Goal: Information Seeking & Learning: Learn about a topic

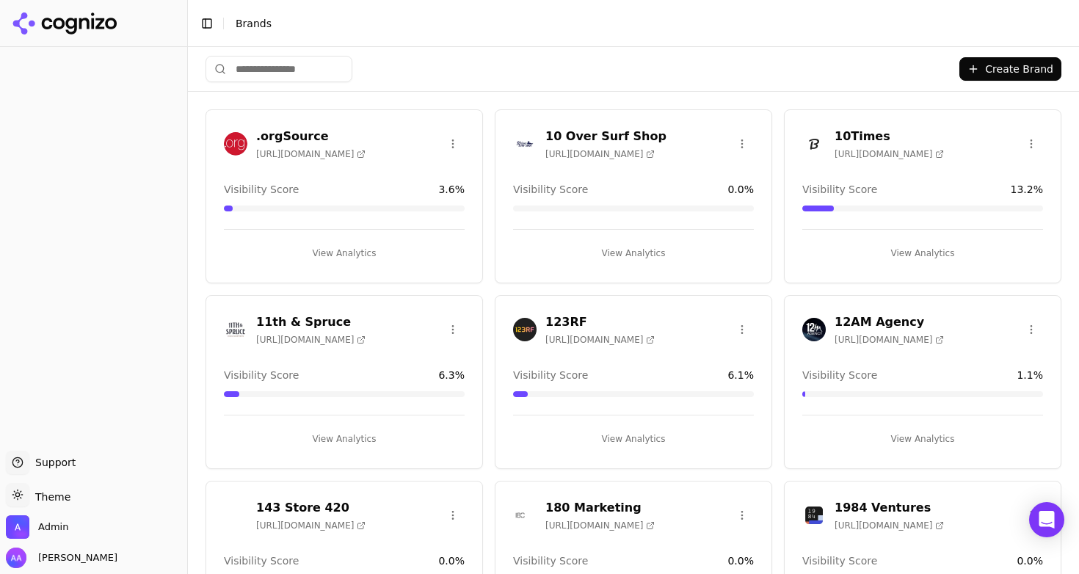
click at [258, 66] on input "search" at bounding box center [279, 69] width 147 height 26
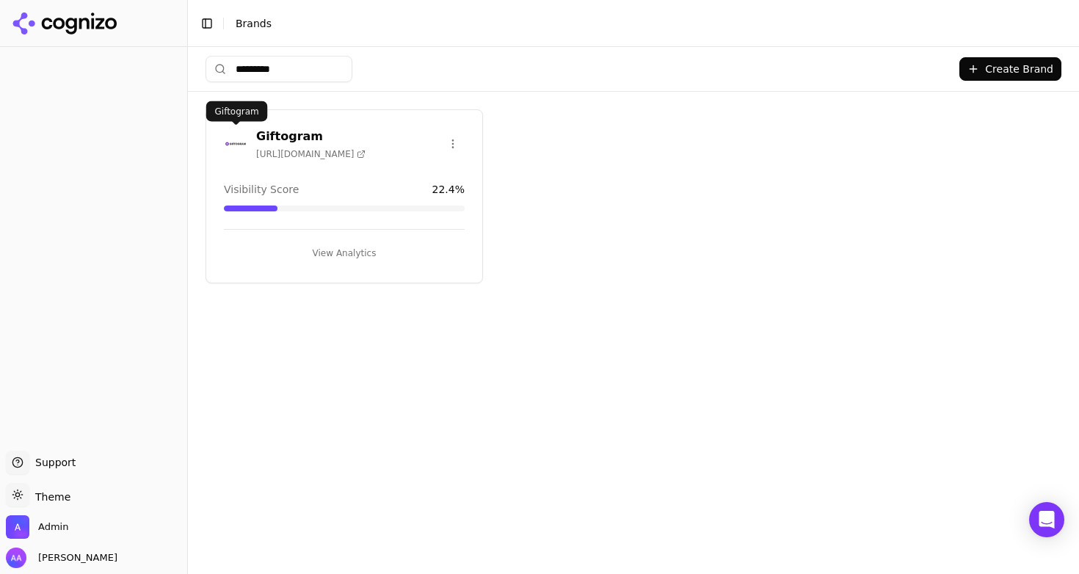
type input "*********"
click at [239, 146] on img at bounding box center [235, 143] width 23 height 23
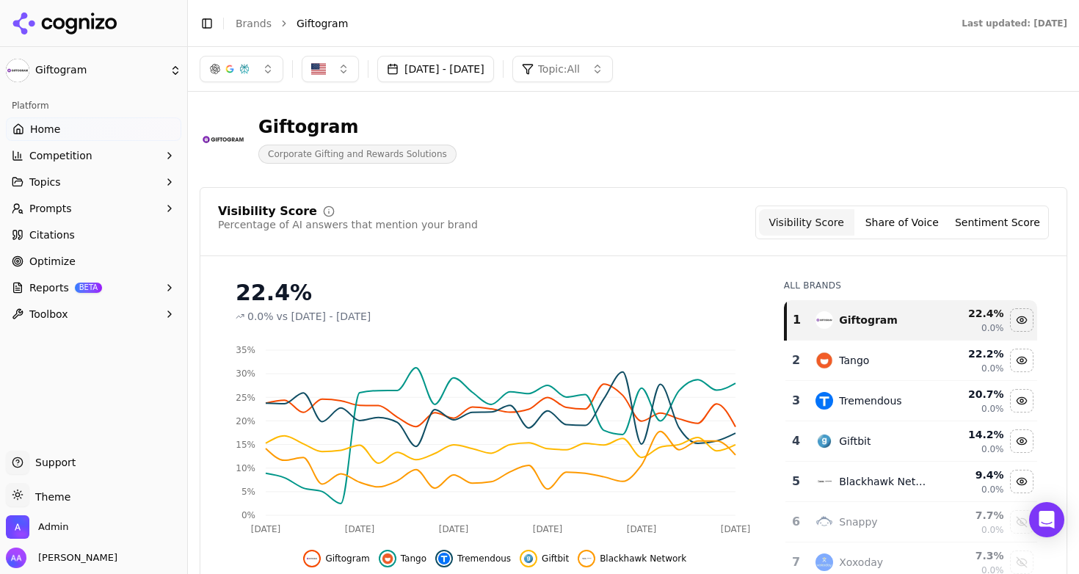
click at [886, 352] on div "Tango" at bounding box center [871, 361] width 113 height 18
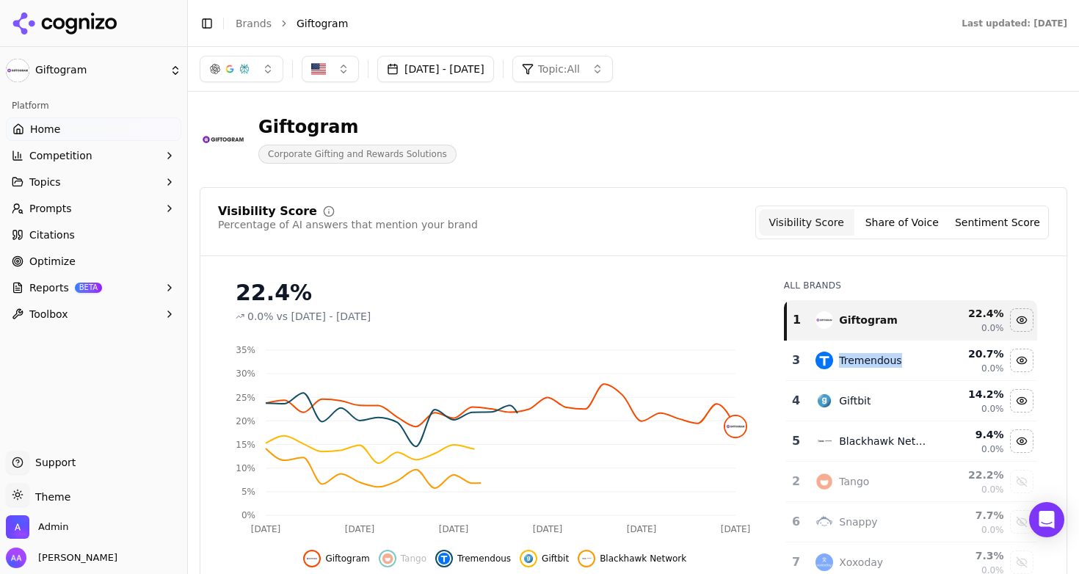
click at [886, 352] on div "Tremendous" at bounding box center [871, 361] width 113 height 18
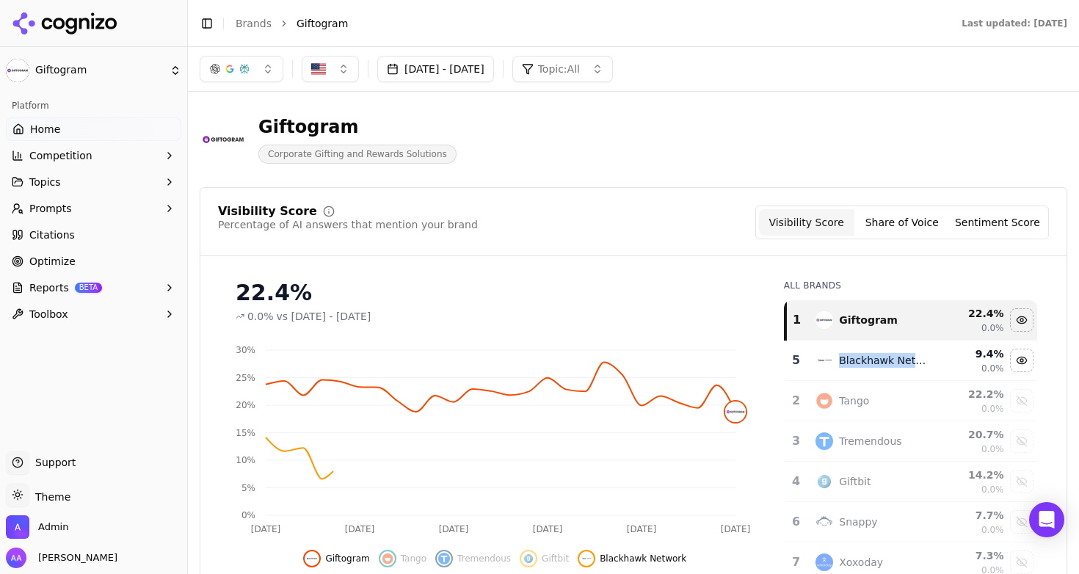
click at [886, 352] on div "Blackhawk Network" at bounding box center [871, 361] width 113 height 18
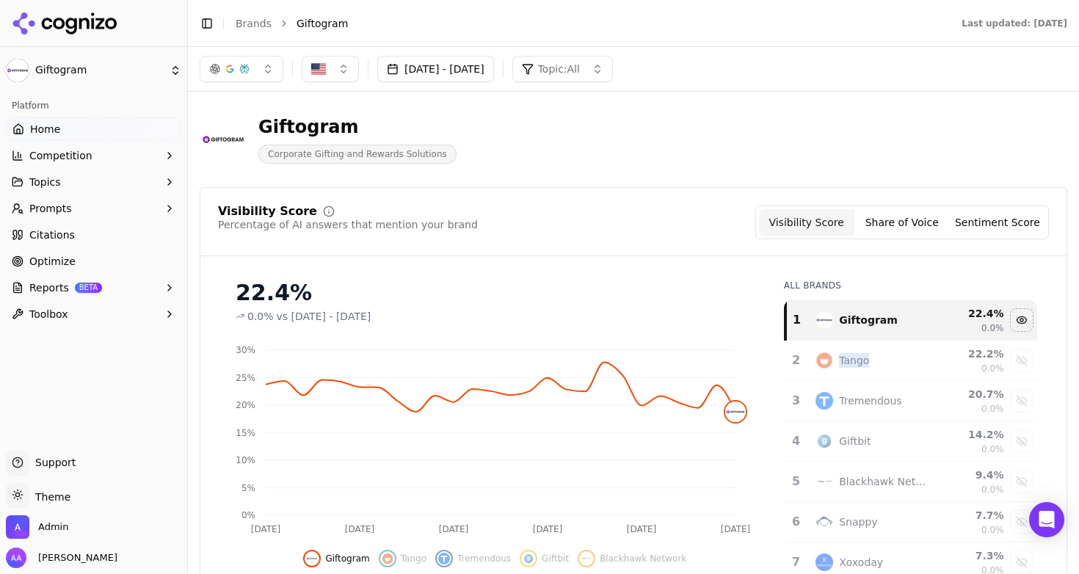
click at [262, 79] on button "button" at bounding box center [242, 69] width 84 height 26
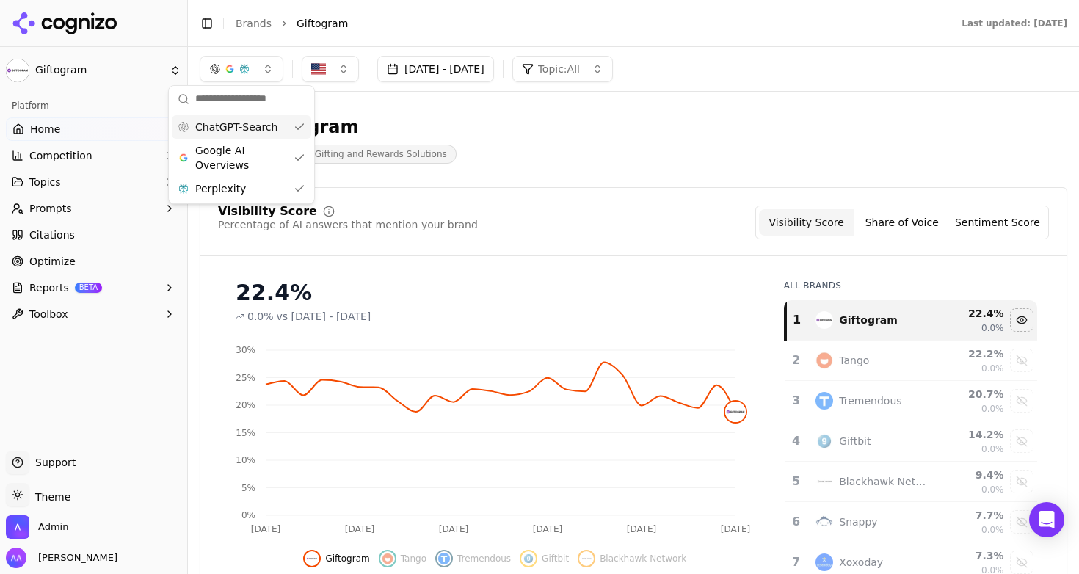
click at [257, 167] on span "Google AI Overviews" at bounding box center [241, 157] width 92 height 29
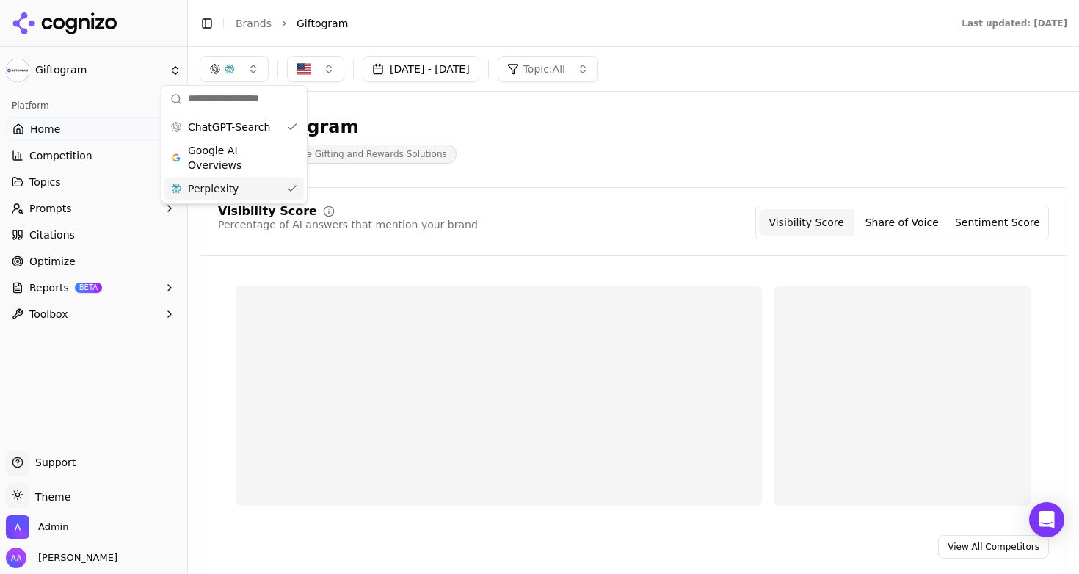
click at [255, 190] on div "Perplexity" at bounding box center [233, 188] width 139 height 23
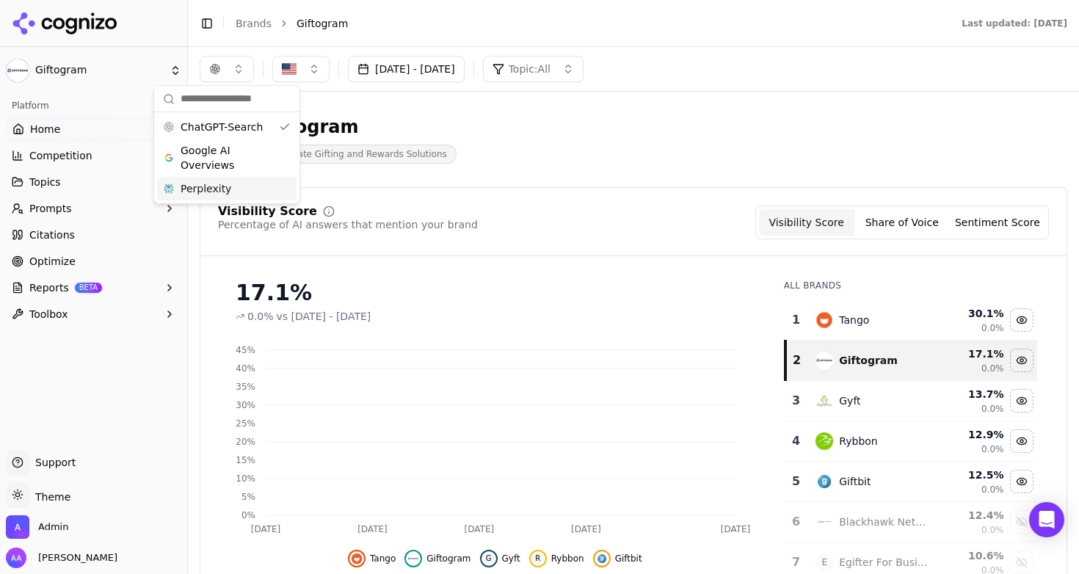
click at [669, 169] on div "Giftogram Corporate Gifting and Rewards Solutions" at bounding box center [634, 139] width 868 height 72
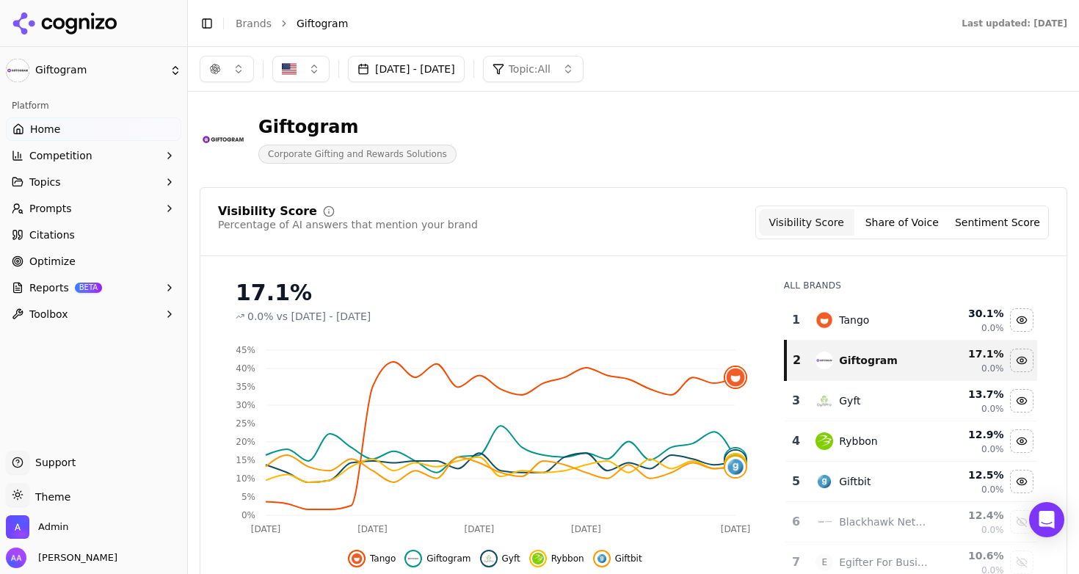
click at [868, 324] on div "Tango" at bounding box center [871, 320] width 113 height 18
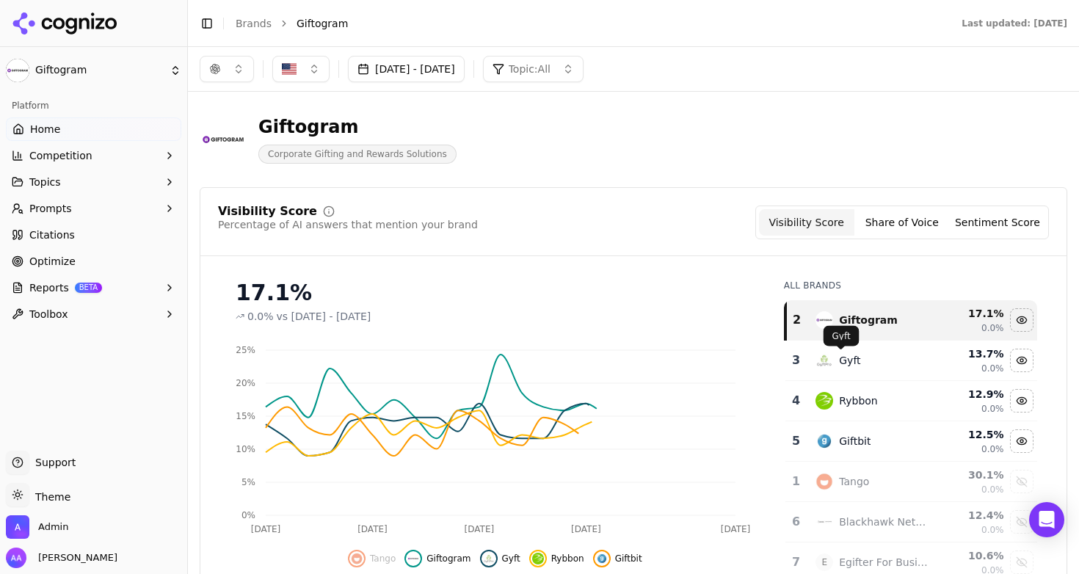
click at [852, 363] on div "Gyft" at bounding box center [871, 361] width 113 height 18
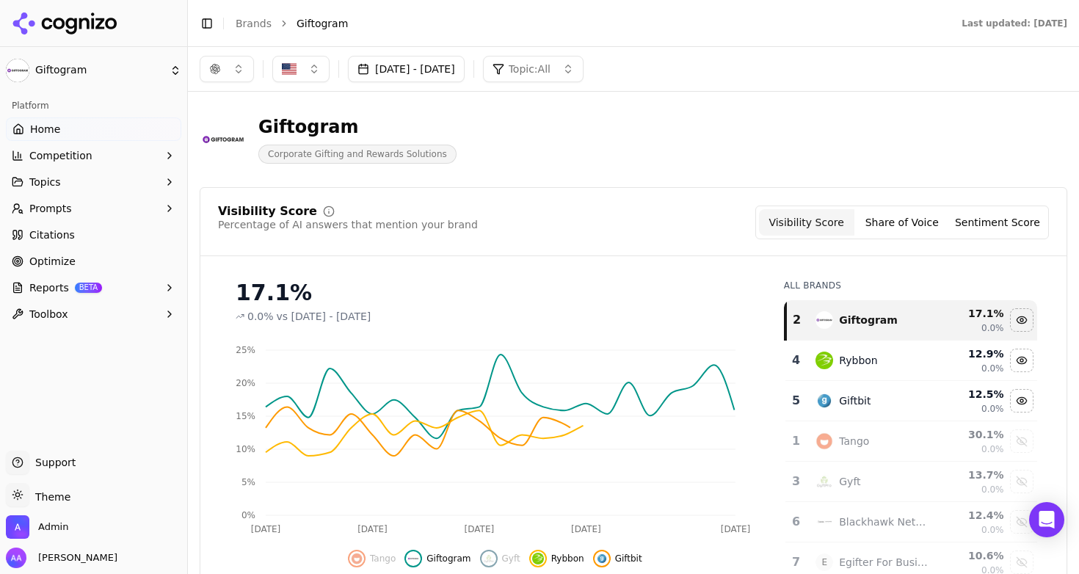
click at [850, 373] on td "Rybbon" at bounding box center [872, 361] width 131 height 40
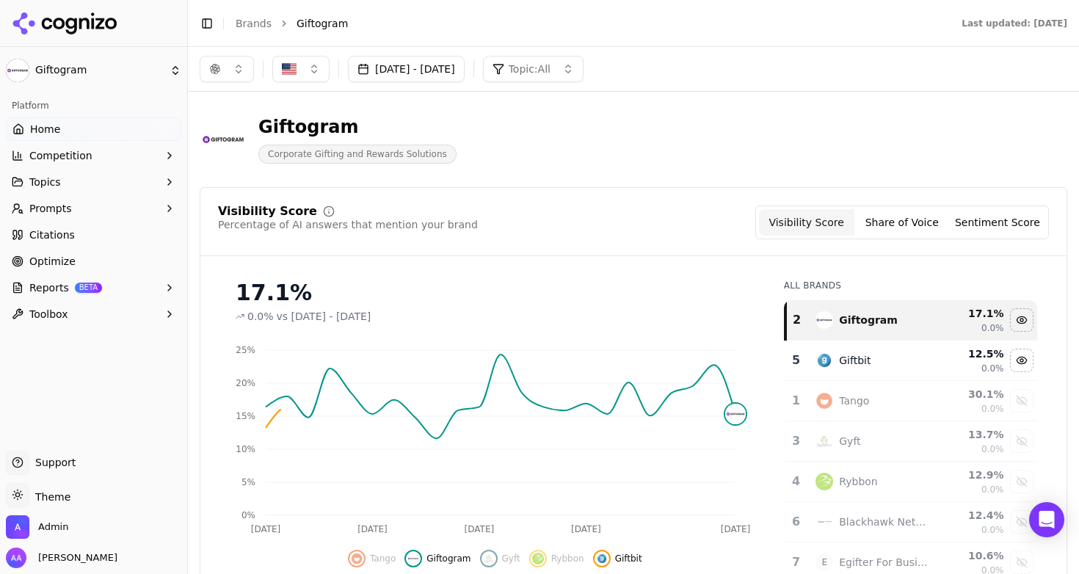
click at [850, 373] on td "Giftbit" at bounding box center [872, 361] width 131 height 40
click at [465, 70] on button "[DATE] - [DATE]" at bounding box center [406, 69] width 117 height 26
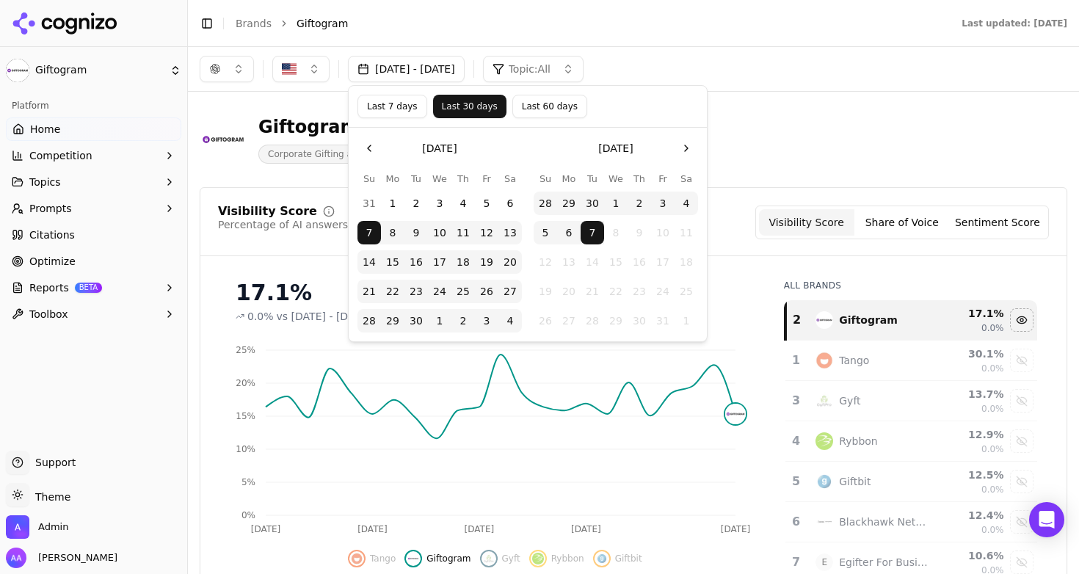
click at [385, 109] on button "Last 7 days" at bounding box center [392, 106] width 70 height 23
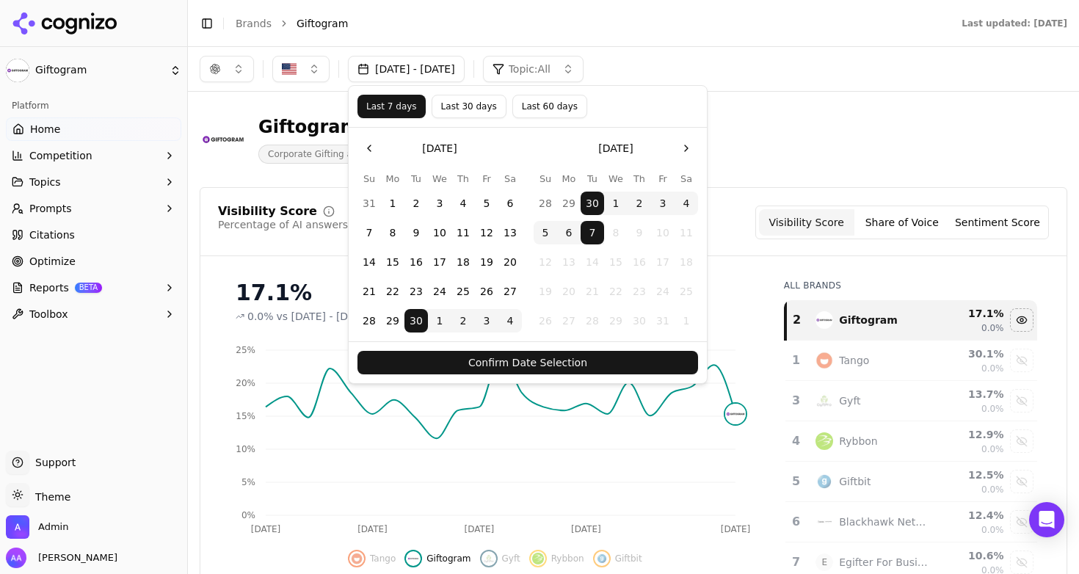
click at [551, 364] on button "Confirm Date Selection" at bounding box center [527, 362] width 341 height 23
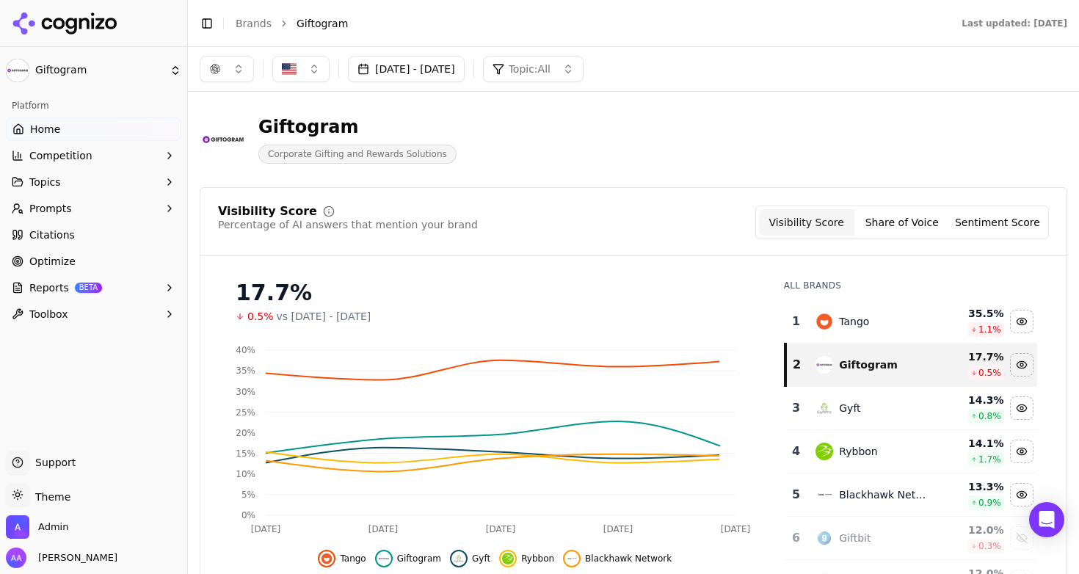
click at [138, 263] on link "Optimize" at bounding box center [93, 261] width 175 height 23
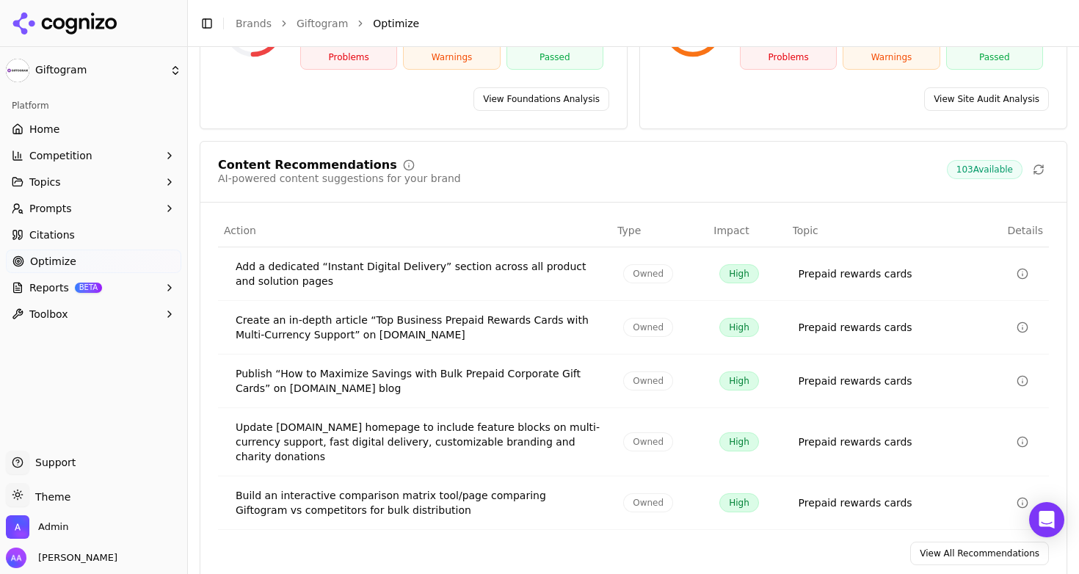
scroll to position [268, 0]
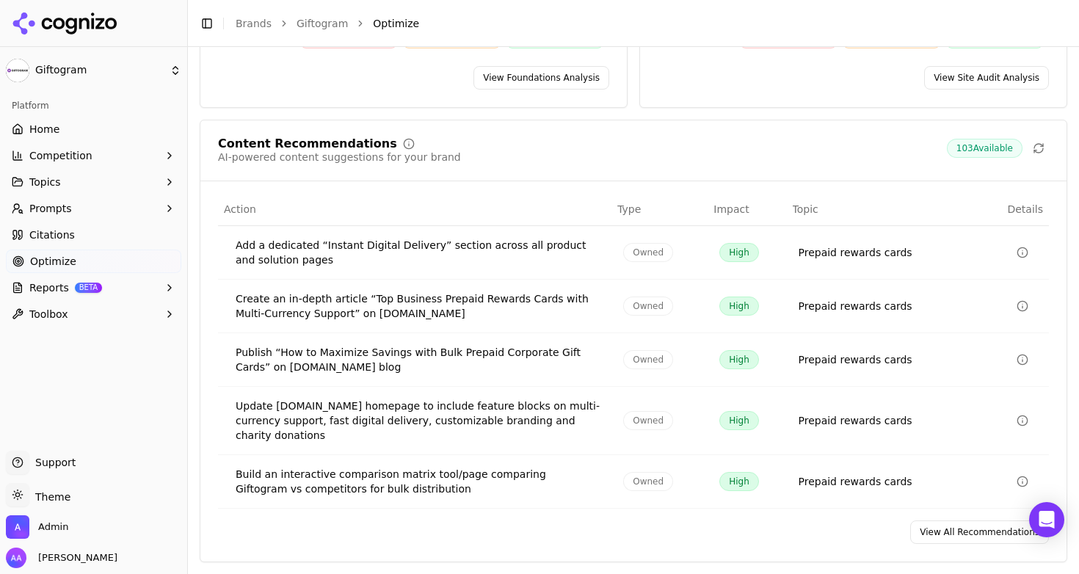
click at [975, 538] on link "View All Recommendations" at bounding box center [979, 531] width 139 height 23
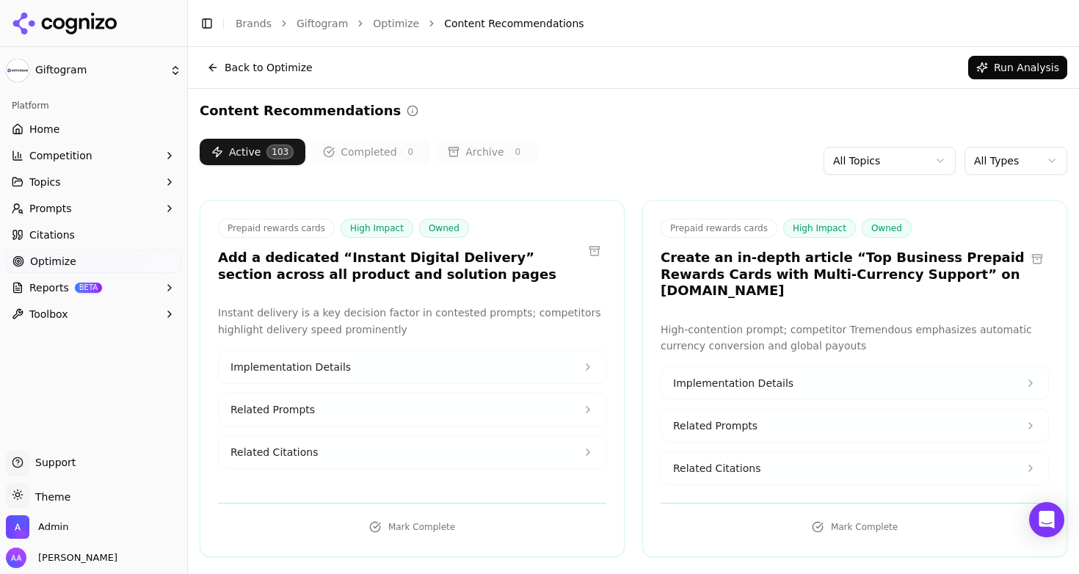
click at [424, 456] on button "Related Citations" at bounding box center [412, 452] width 387 height 32
click at [410, 446] on button "Related Citations" at bounding box center [412, 452] width 387 height 32
click at [777, 271] on h3 "Create an in-depth article “Top Business Prepaid Rewards Cards with Multi-Curre…" at bounding box center [843, 275] width 365 height 50
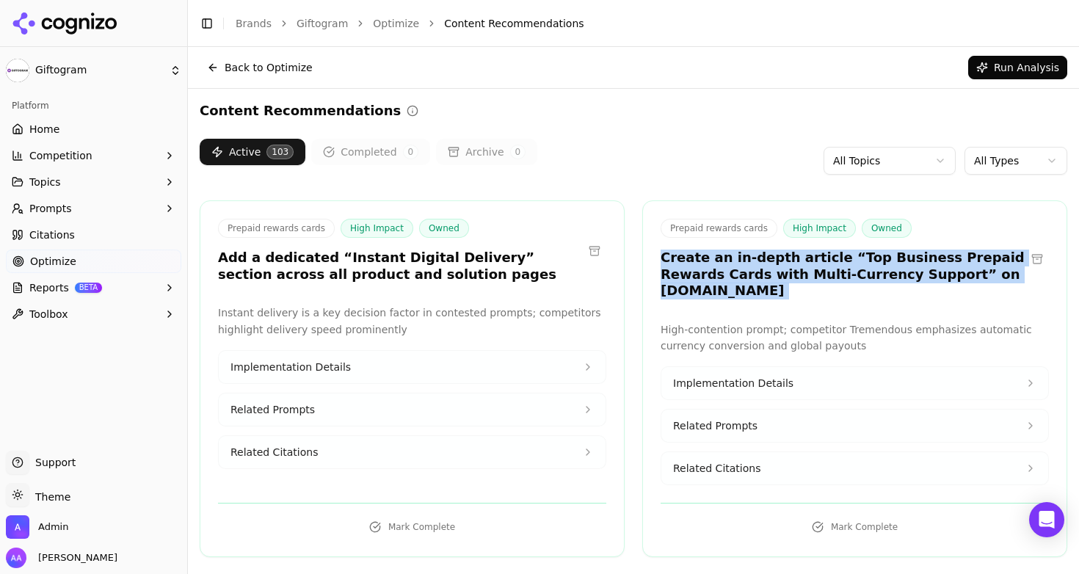
click at [777, 271] on h3 "Create an in-depth article “Top Business Prepaid Rewards Cards with Multi-Curre…" at bounding box center [843, 275] width 365 height 50
